Goal: Information Seeking & Learning: Learn about a topic

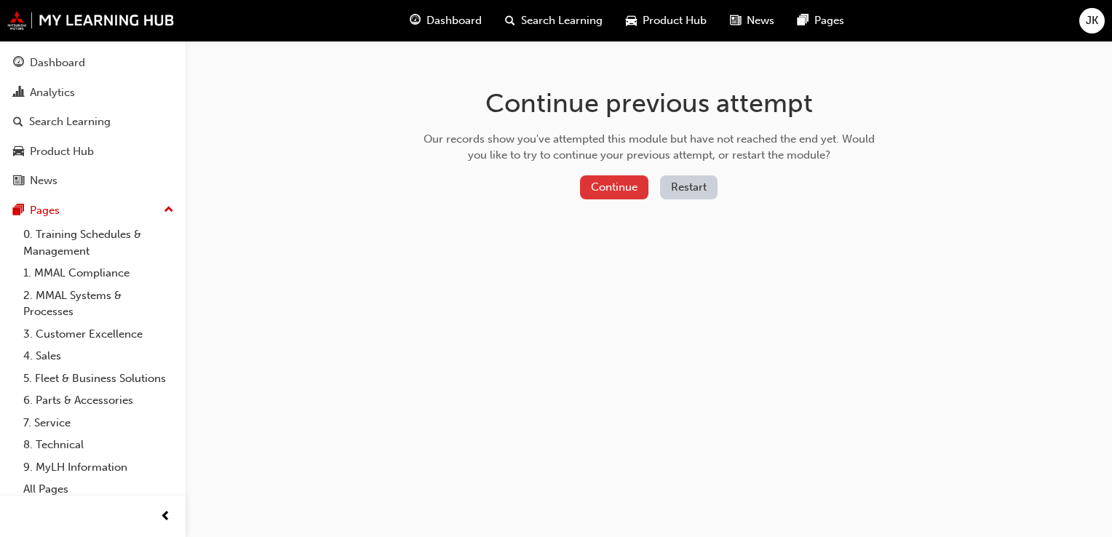
click at [609, 188] on button "Continue" at bounding box center [614, 187] width 68 height 24
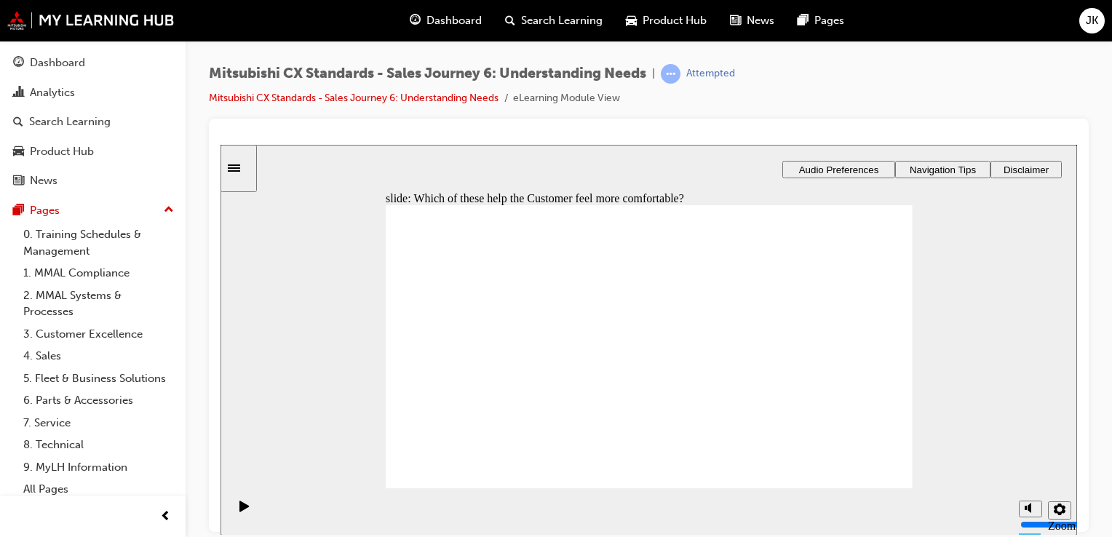
click at [333, 354] on div "slide: Which of these help the Customer feel more comfortable? Develop Customer…" at bounding box center [649, 339] width 857 height 391
click at [342, 317] on div "slide: Which of these help the Customer feel more comfortable? Develop Customer…" at bounding box center [649, 339] width 857 height 391
